Goal: Information Seeking & Learning: Check status

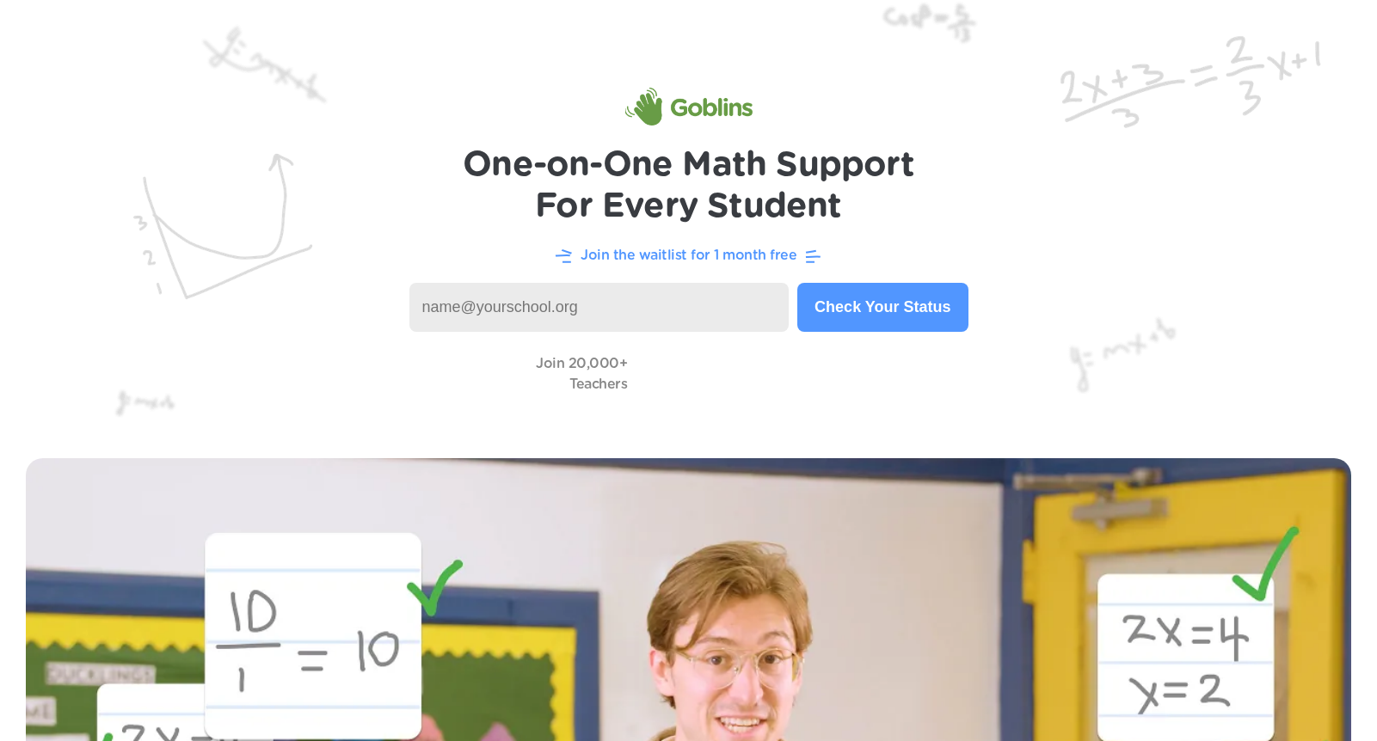
click at [862, 309] on button "Check Your Status" at bounding box center [882, 307] width 170 height 49
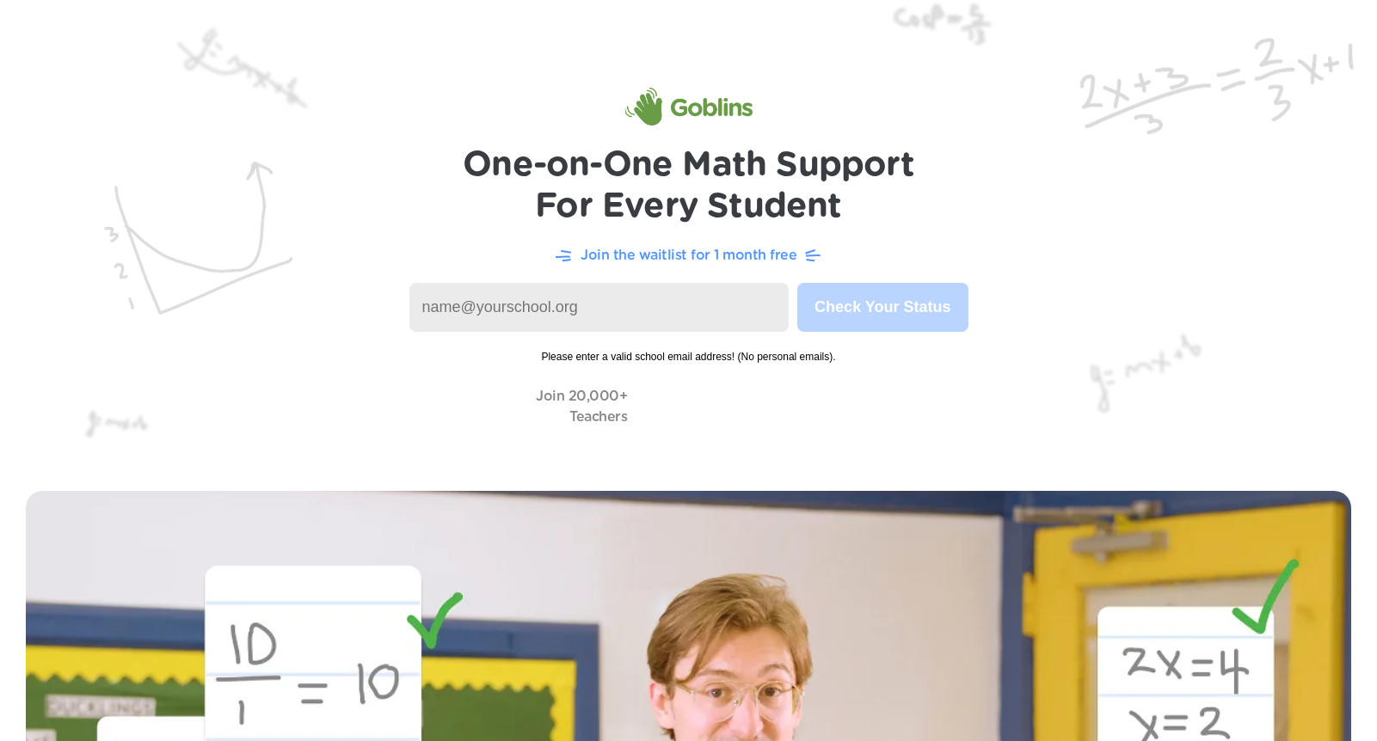
click at [593, 315] on input at bounding box center [599, 307] width 380 height 49
type input "[EMAIL_ADDRESS][DOMAIN_NAME]"
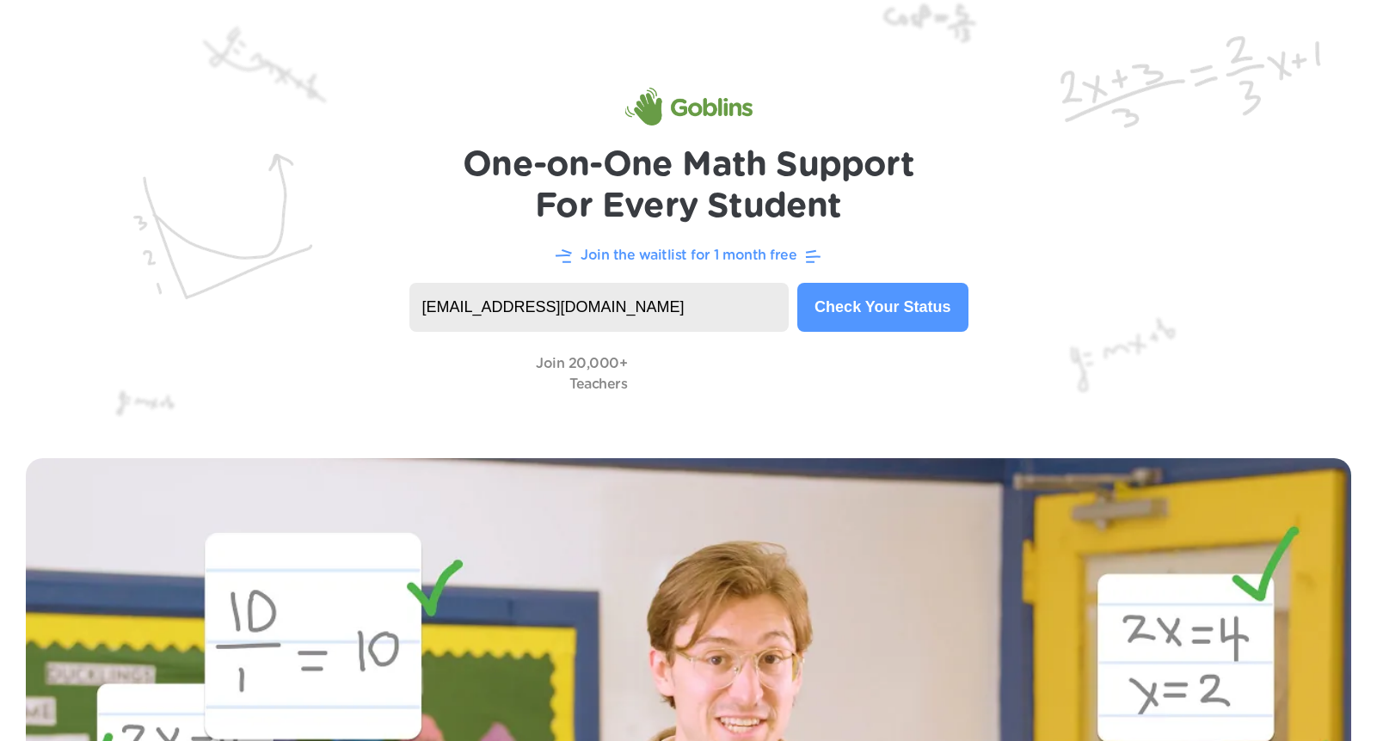
click at [903, 328] on button "Check Your Status" at bounding box center [882, 307] width 170 height 49
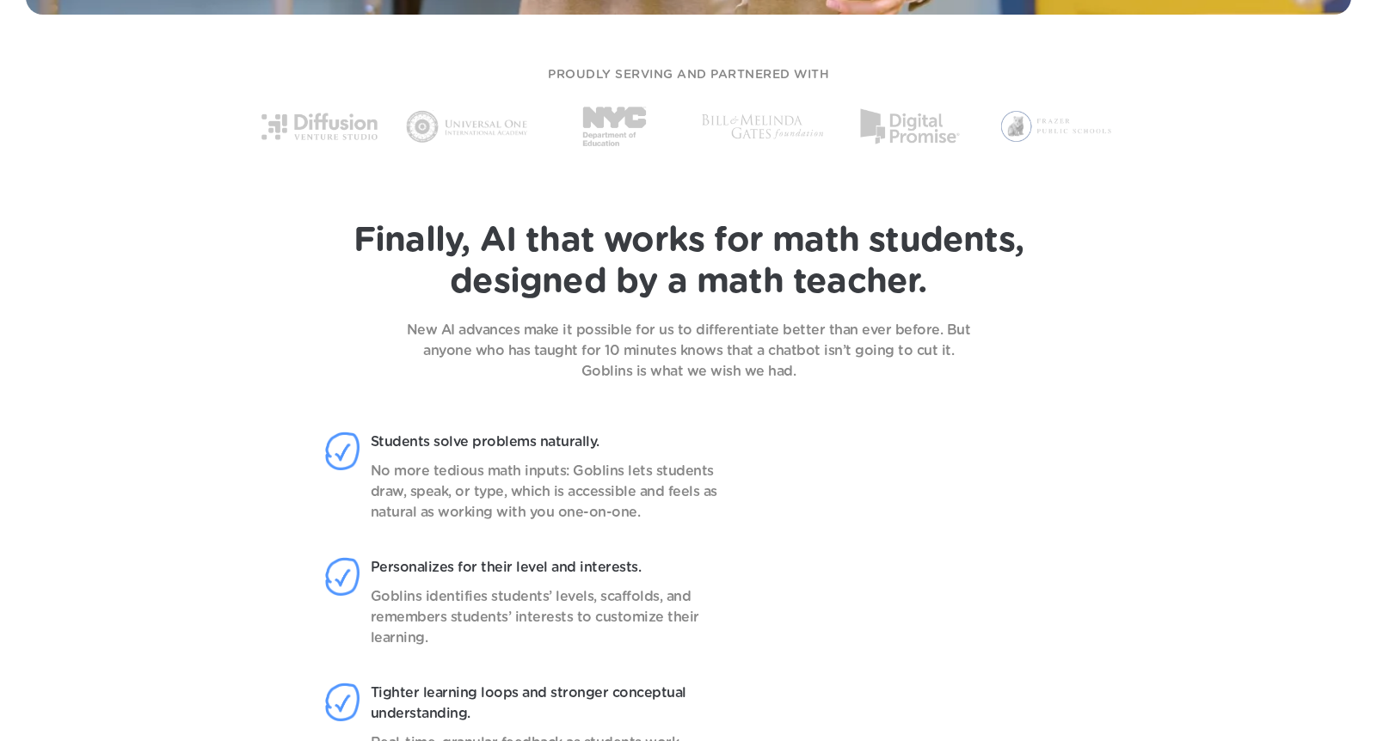
scroll to position [1193, 0]
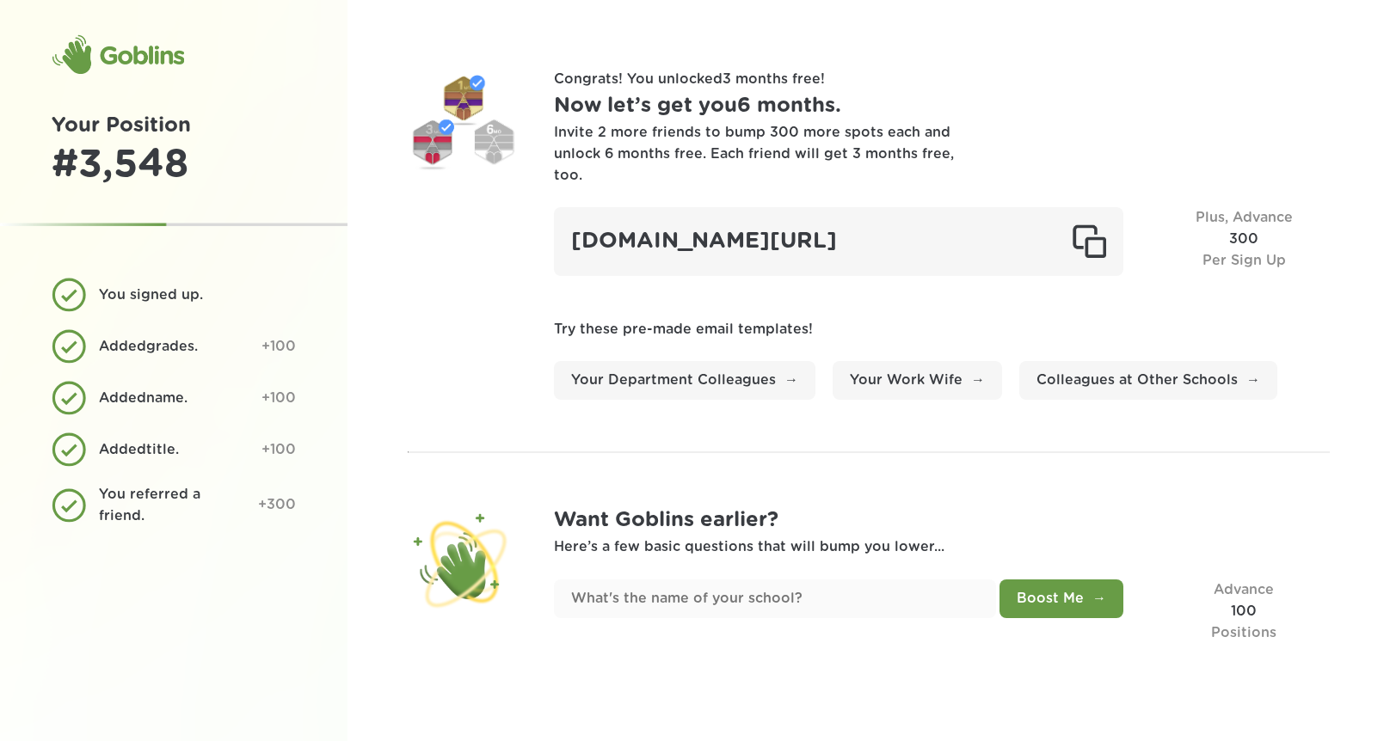
click at [747, 80] on p "Congrats! You unlocked 3 months free !" at bounding box center [942, 79] width 776 height 21
click at [483, 150] on div at bounding box center [464, 125] width 112 height 112
